Goal: Transaction & Acquisition: Purchase product/service

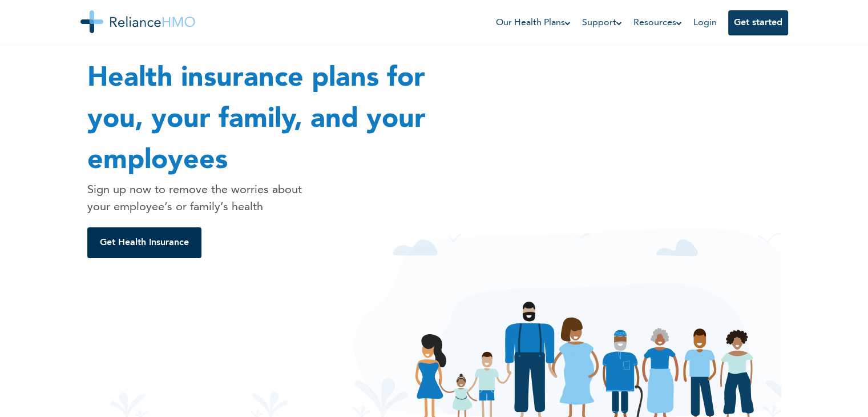
click at [155, 245] on button "Get Health Insurance" at bounding box center [144, 242] width 114 height 31
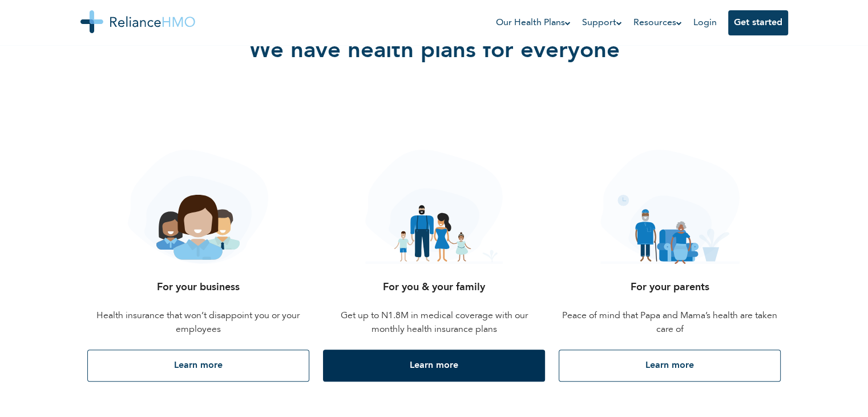
click at [435, 361] on button "Learn more" at bounding box center [434, 365] width 222 height 32
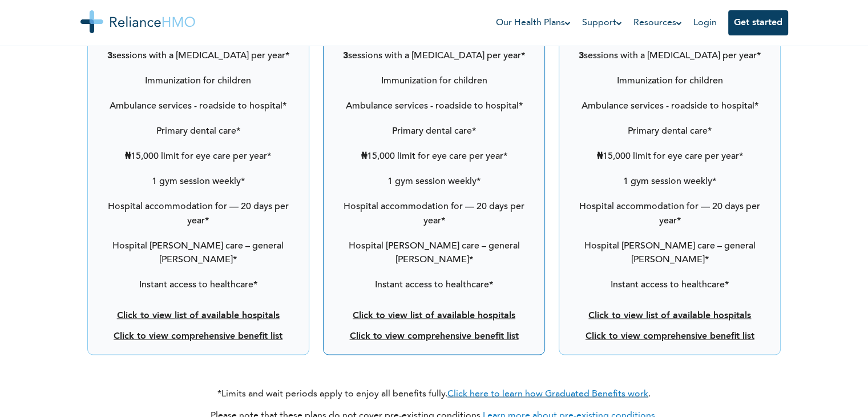
scroll to position [1959, 0]
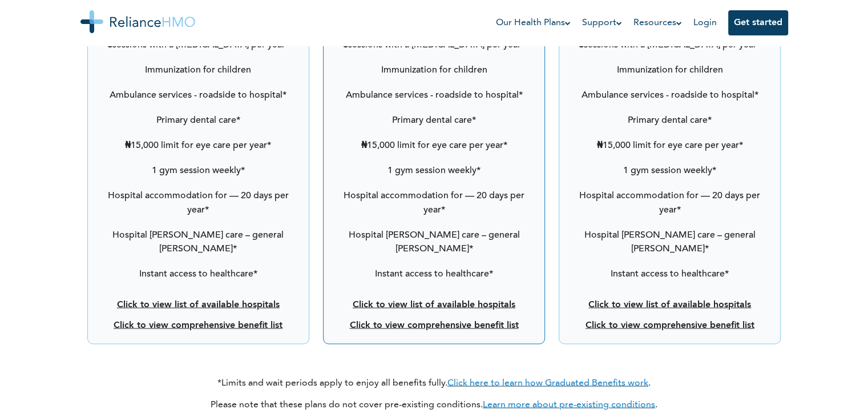
click at [633, 320] on link "Click to view comprehensive benefit list" at bounding box center [670, 324] width 169 height 9
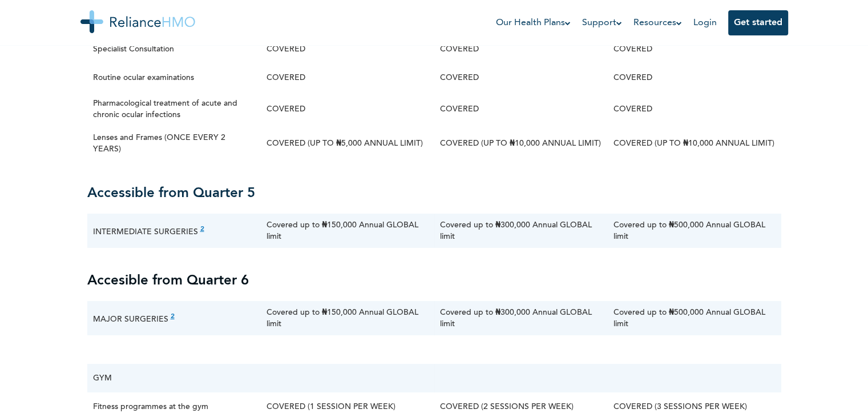
scroll to position [4372, 0]
